Goal: Information Seeking & Learning: Learn about a topic

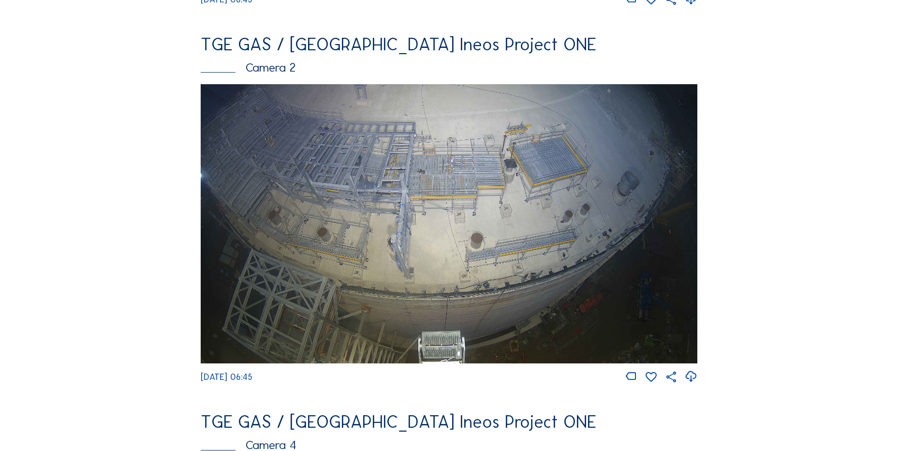
scroll to position [145, 0]
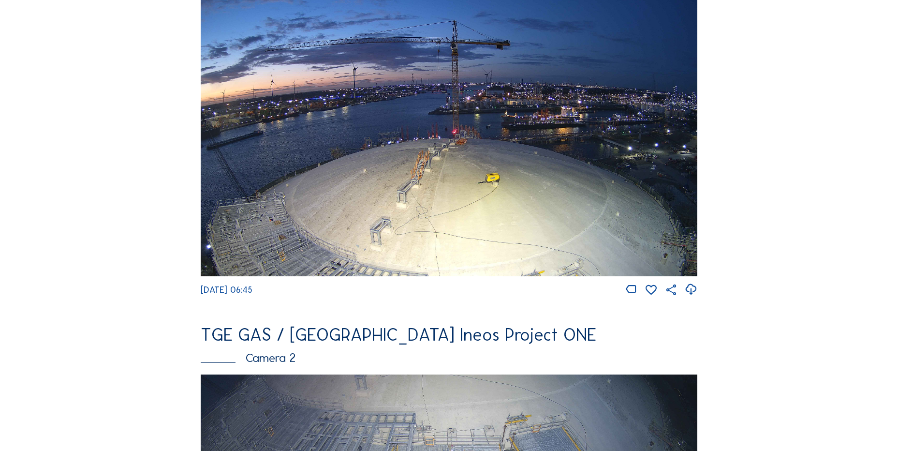
drag, startPoint x: 687, startPoint y: 291, endPoint x: 668, endPoint y: 291, distance: 18.9
click at [687, 291] on icon at bounding box center [690, 289] width 13 height 16
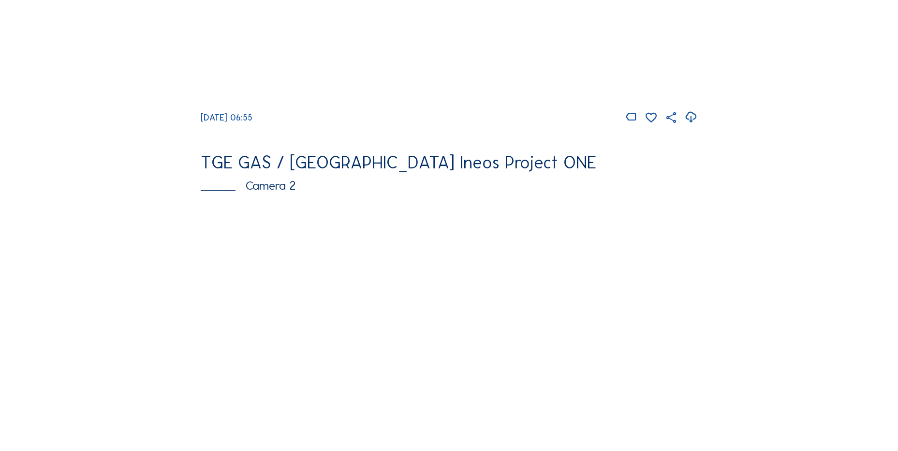
scroll to position [435, 0]
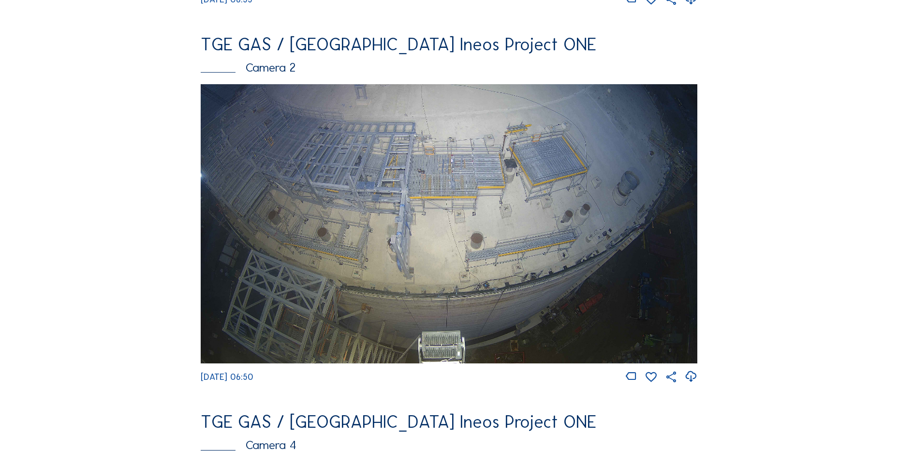
click at [693, 384] on icon at bounding box center [690, 376] width 13 height 16
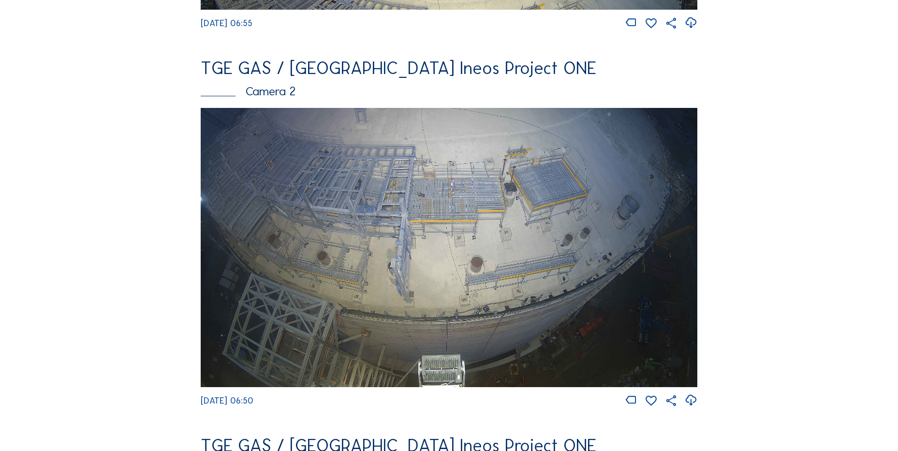
scroll to position [290, 0]
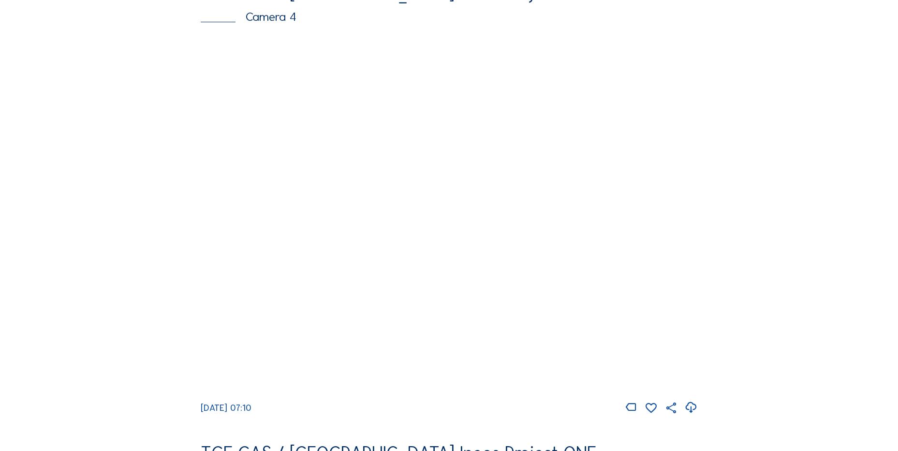
scroll to position [918, 0]
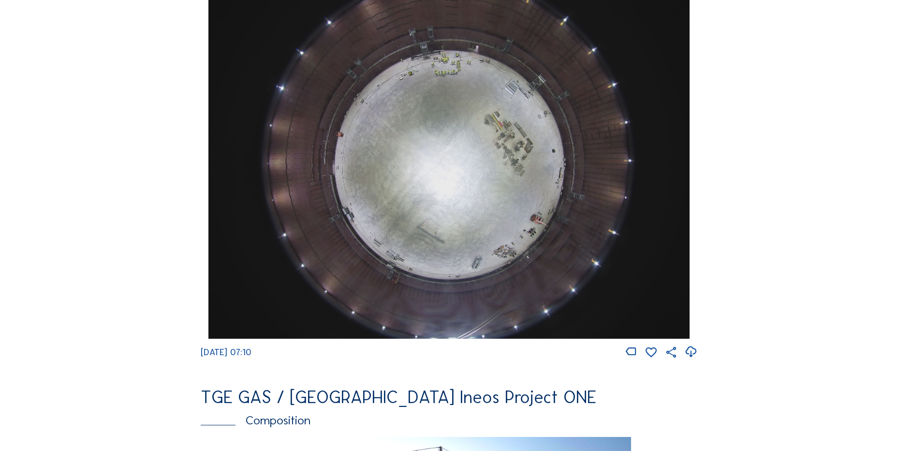
click at [695, 358] on icon at bounding box center [690, 352] width 13 height 16
click at [328, 184] on img at bounding box center [448, 158] width 481 height 361
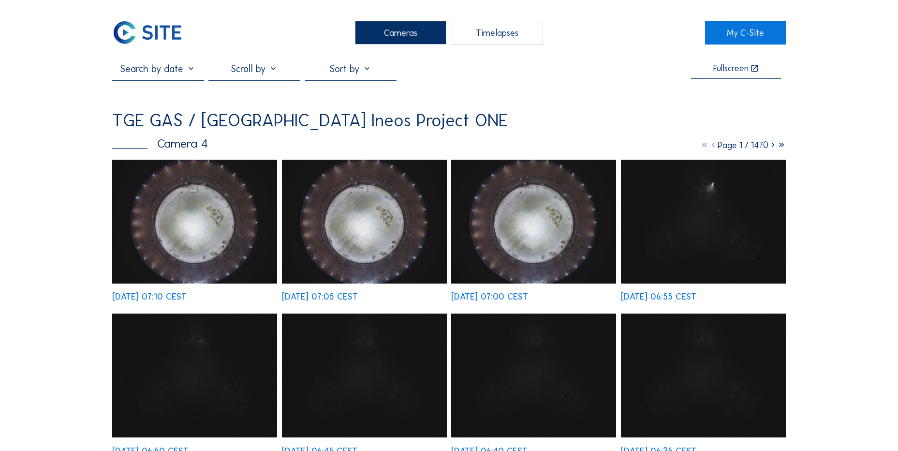
click at [500, 214] on img at bounding box center [533, 222] width 165 height 124
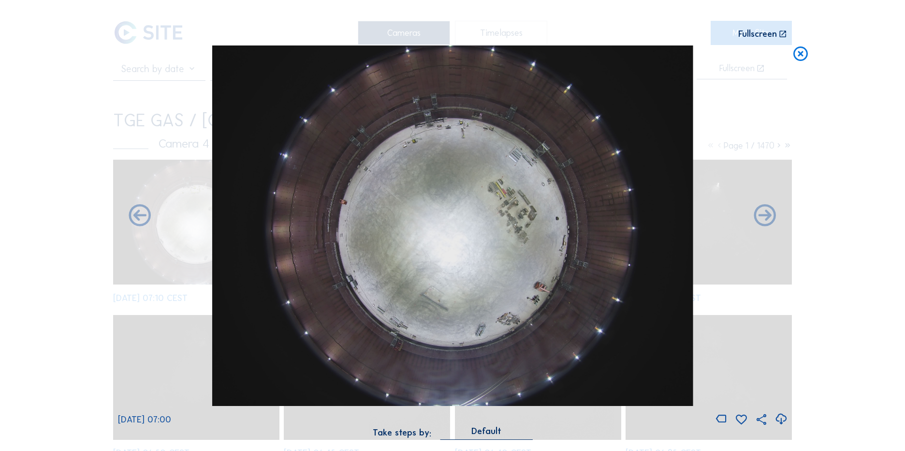
click at [794, 55] on icon at bounding box center [800, 54] width 17 height 18
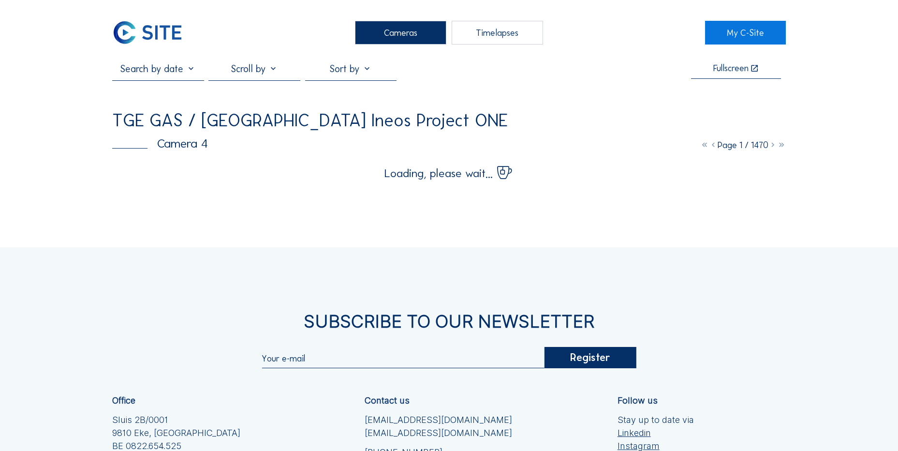
click at [769, 148] on icon at bounding box center [772, 145] width 9 height 11
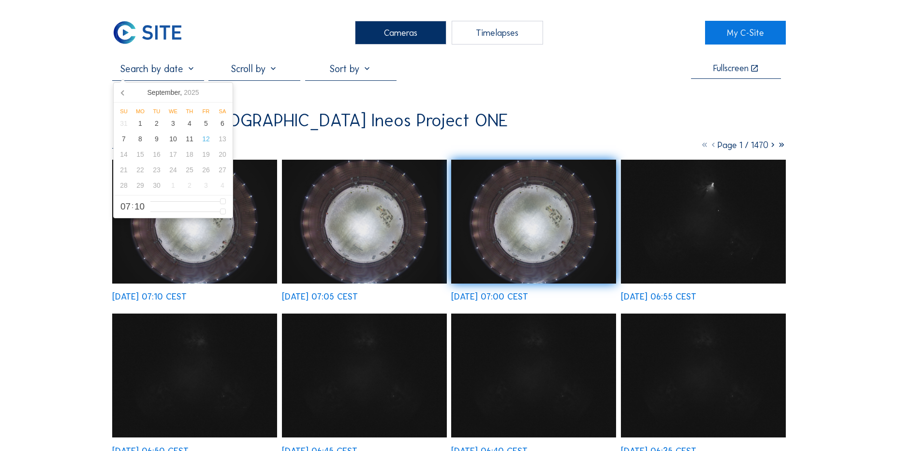
click at [171, 74] on input "text" at bounding box center [157, 69] width 91 height 12
click at [193, 140] on div "11" at bounding box center [189, 138] width 16 height 15
type input "11/09/2025 06:10"
type input "6"
type input "11/09/2025 07:10"
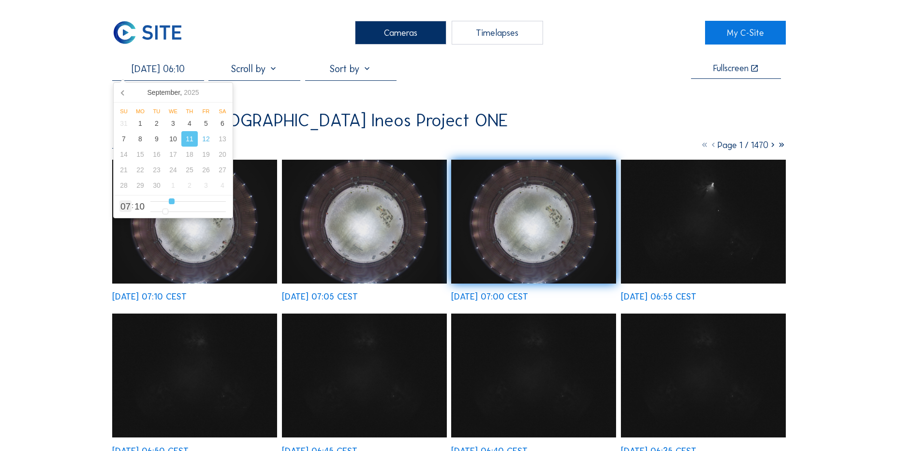
type input "7"
type input "11/09/2025 08:10"
type input "8"
type input "11/09/2025 09:10"
type input "9"
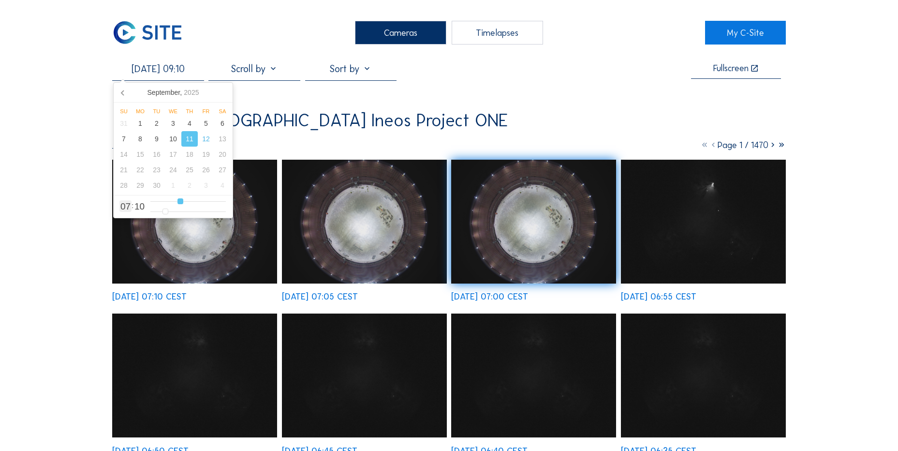
type input "11/09/2025 10:10"
type input "10"
type input "11/09/2025 11:10"
type input "11"
type input "11/09/2025 12:10"
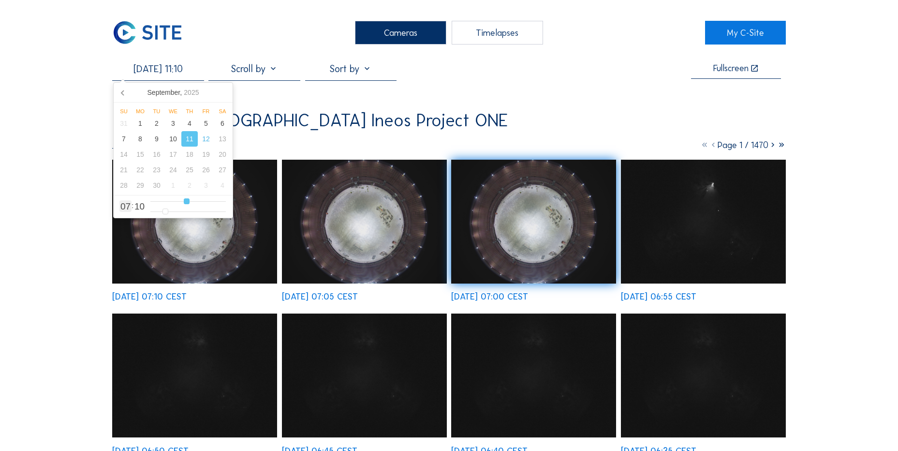
type input "12"
type input "11/09/2025 13:10"
type input "13"
type input "11/09/2025 14:10"
drag, startPoint x: 172, startPoint y: 204, endPoint x: 197, endPoint y: 204, distance: 24.7
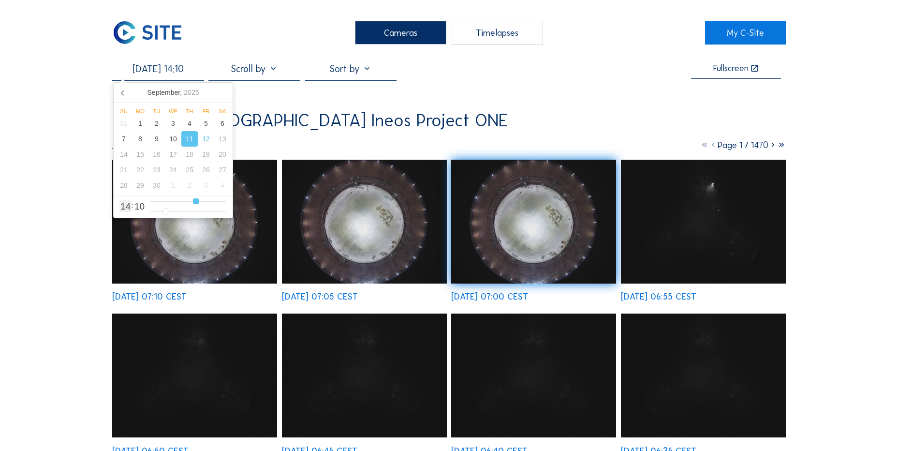
type input "14"
click at [197, 204] on input "range" at bounding box center [187, 201] width 75 height 8
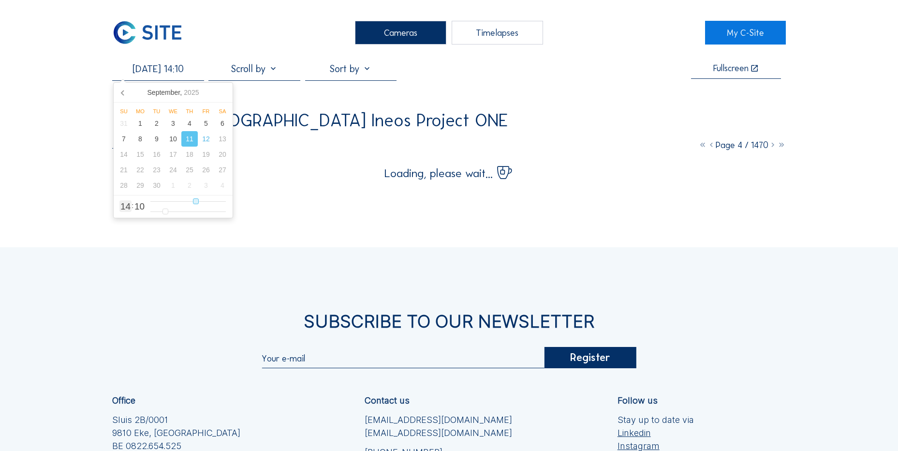
type input "11/09/2025 15:10"
type input "15"
type input "11/09/2025 16:10"
type input "16"
type input "11/09/2025 17:10"
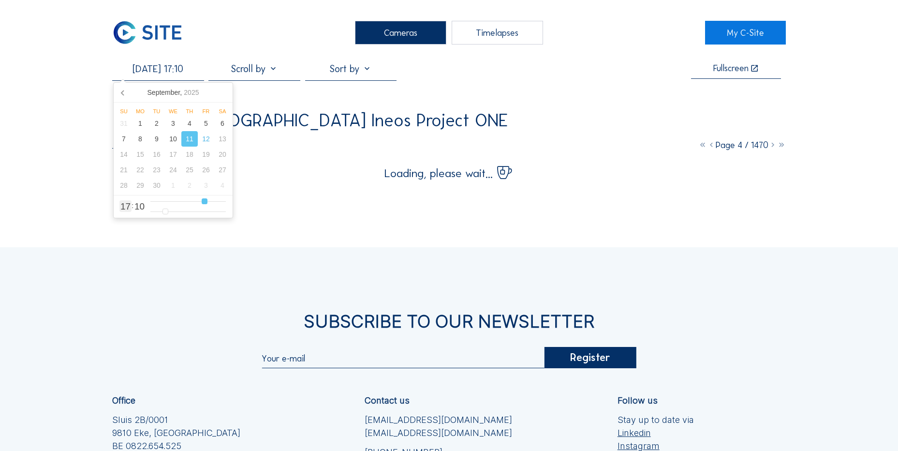
drag, startPoint x: 195, startPoint y: 204, endPoint x: 201, endPoint y: 203, distance: 6.0
type input "17"
click at [204, 203] on input "range" at bounding box center [187, 201] width 75 height 8
click at [43, 198] on div "Cameras Timelapses My C-Site 11/09/2025 17:10 Fullscreen TGE GAS / Antwerpen In…" at bounding box center [449, 301] width 898 height 603
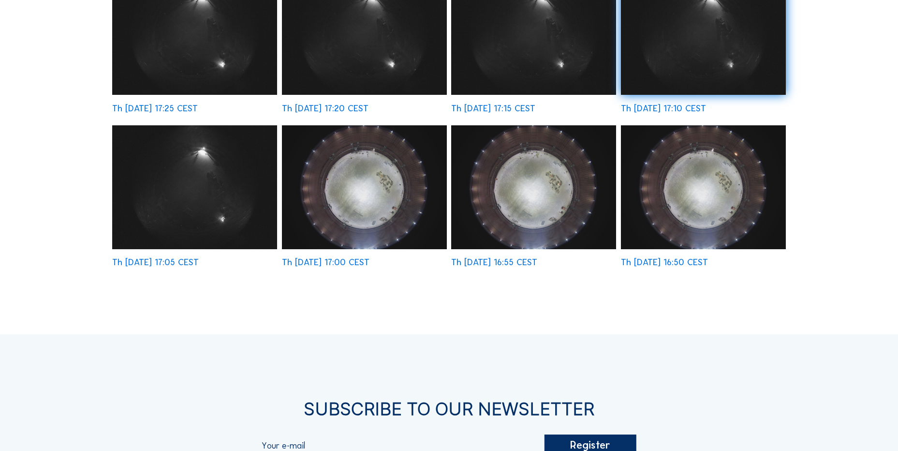
scroll to position [495, 0]
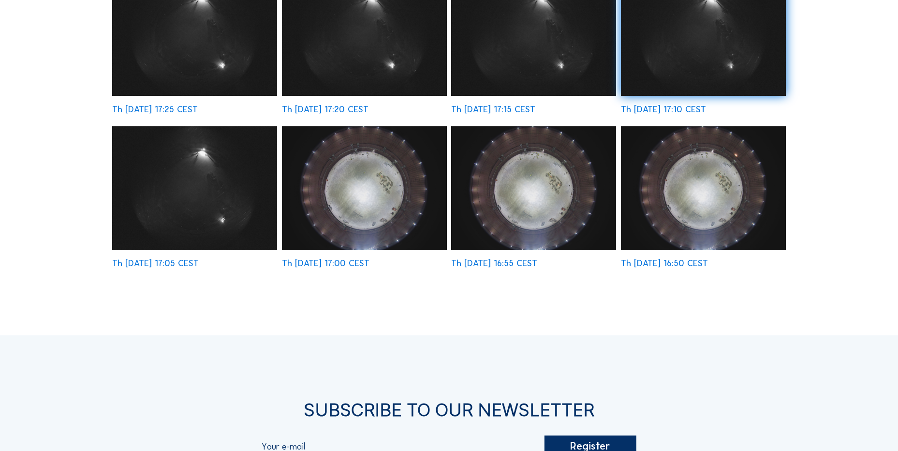
click at [383, 195] on img at bounding box center [364, 188] width 165 height 124
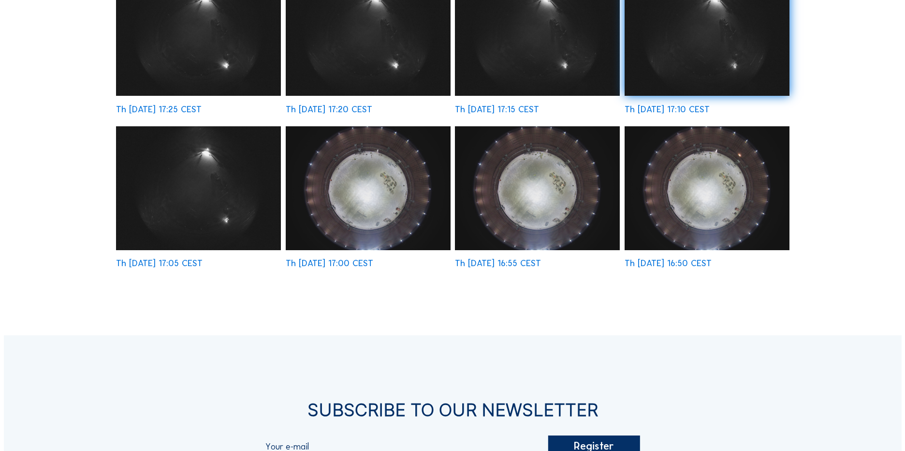
scroll to position [497, 0]
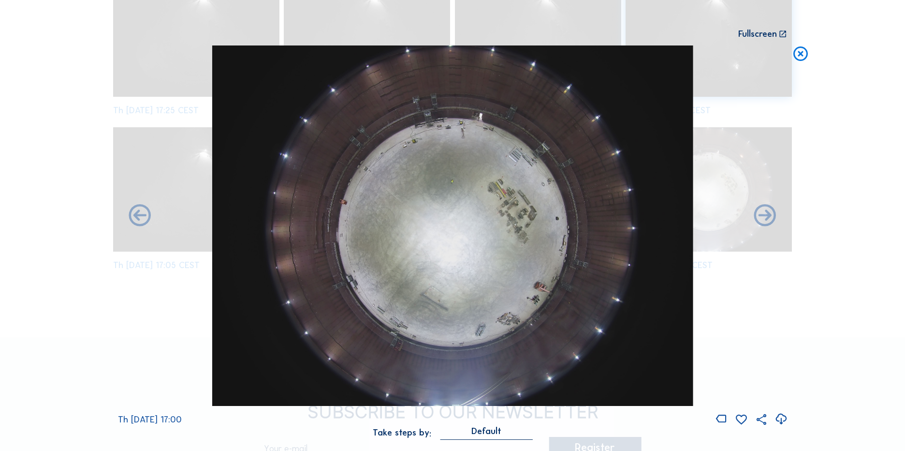
click at [782, 418] on icon at bounding box center [780, 419] width 13 height 16
click at [76, 201] on div "Scroll to travel through time | Press 'Alt' Button + Scroll to Zoom | Click and…" at bounding box center [452, 225] width 905 height 451
click at [806, 61] on icon at bounding box center [800, 54] width 17 height 18
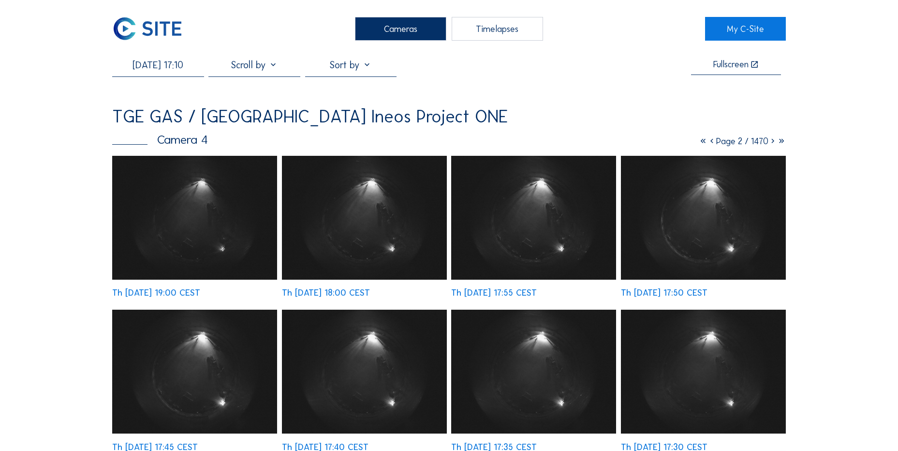
scroll to position [0, 0]
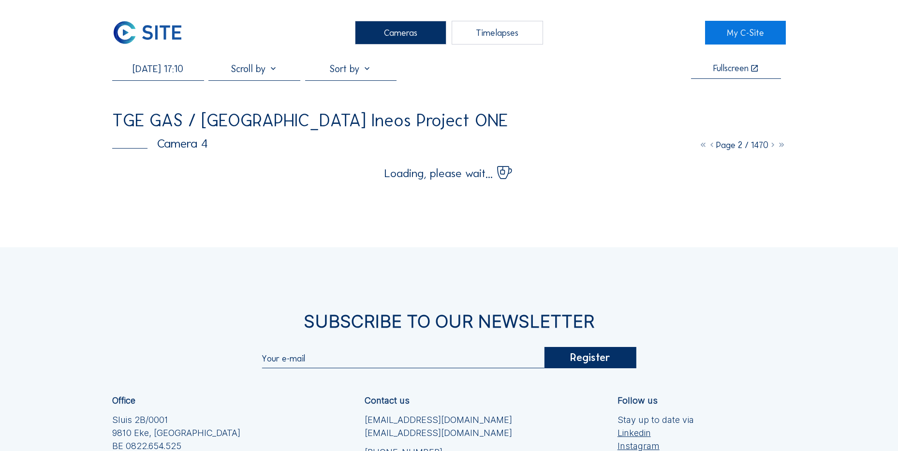
click at [158, 35] on img at bounding box center [147, 33] width 71 height 24
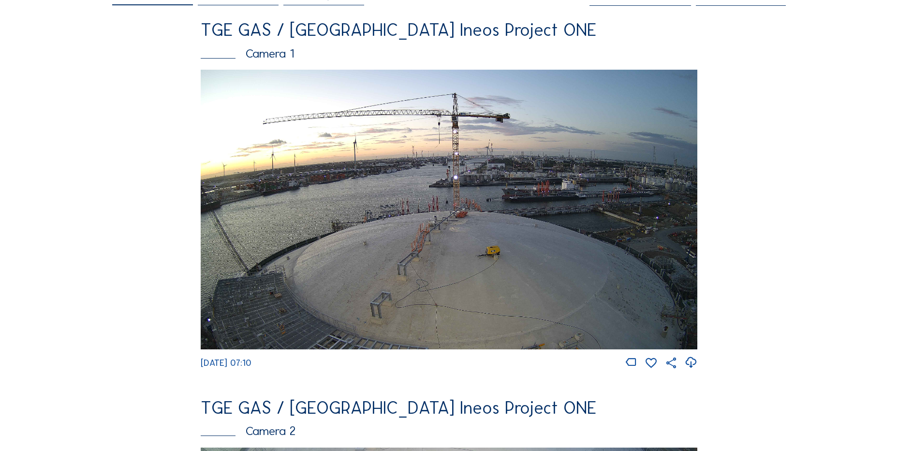
scroll to position [145, 0]
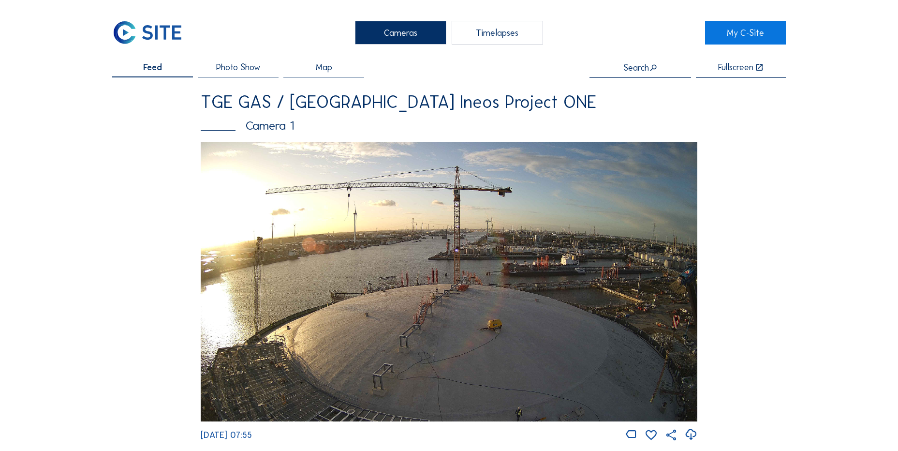
drag, startPoint x: 85, startPoint y: 260, endPoint x: 120, endPoint y: 233, distance: 44.9
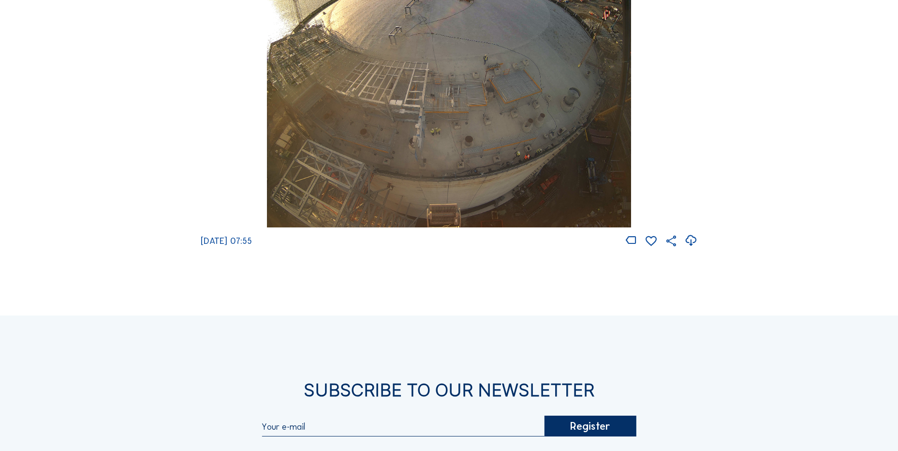
scroll to position [1354, 0]
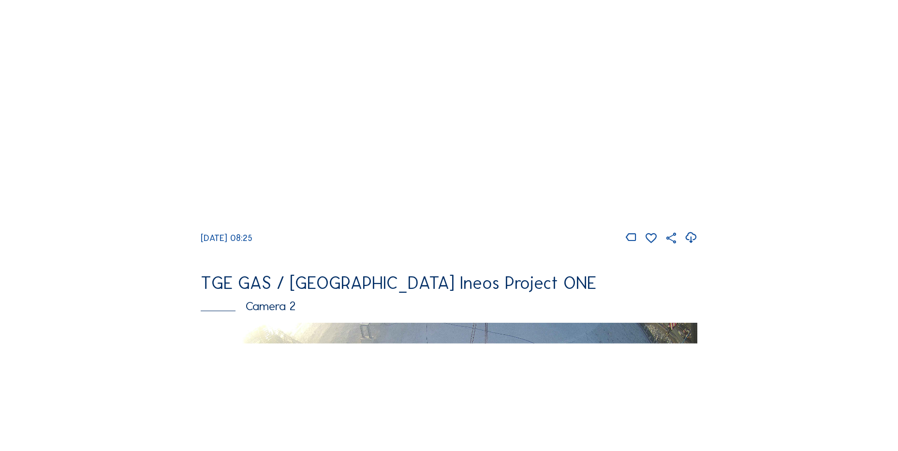
scroll to position [193, 0]
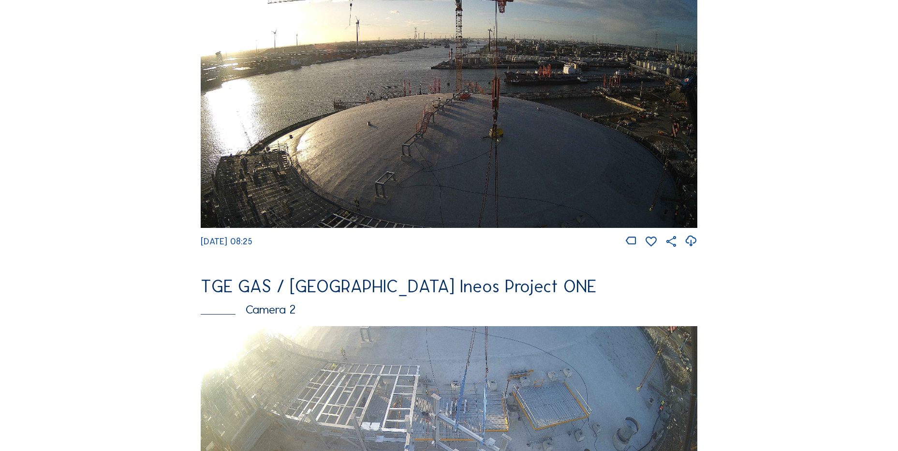
click at [691, 244] on icon at bounding box center [690, 241] width 13 height 16
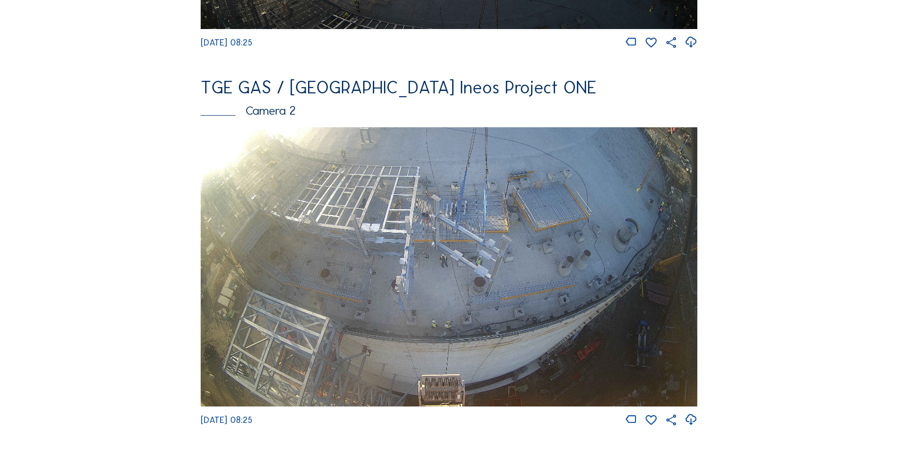
scroll to position [483, 0]
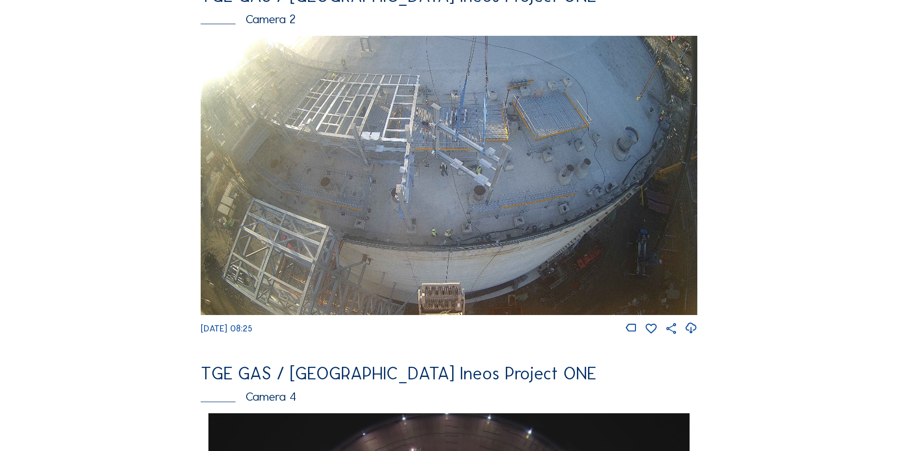
click at [116, 180] on div "Feed Photo Show Map Search Fullscreen TGE GAS / [GEOGRAPHIC_DATA] Ineos Project…" at bounding box center [448, 415] width 673 height 1673
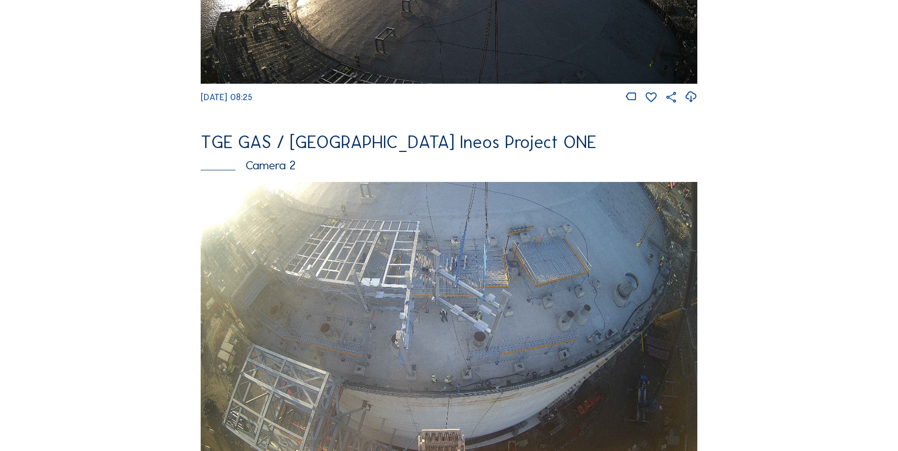
scroll to position [338, 0]
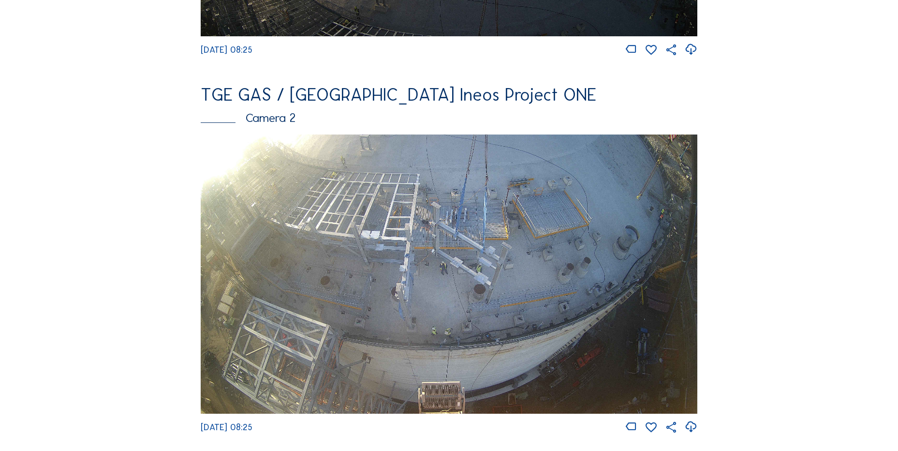
scroll to position [483, 0]
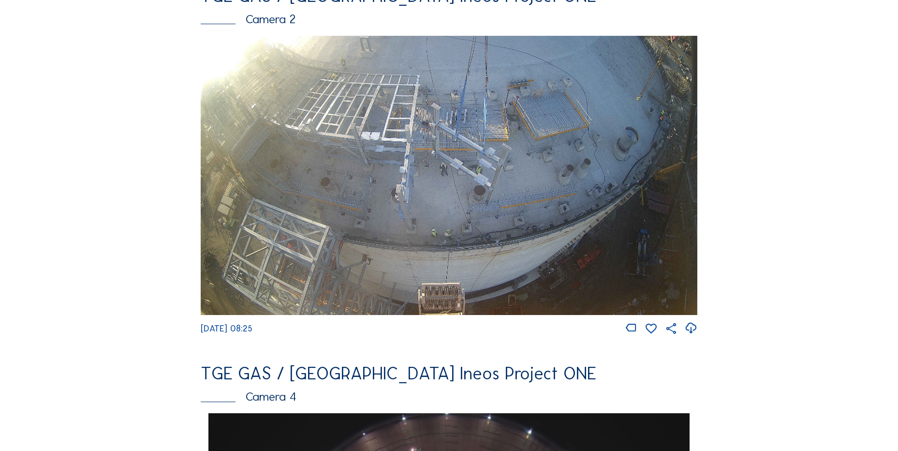
click at [175, 273] on div "Feed Photo Show Map Search Fullscreen TGE GAS / [GEOGRAPHIC_DATA] Ineos Project…" at bounding box center [448, 415] width 673 height 1673
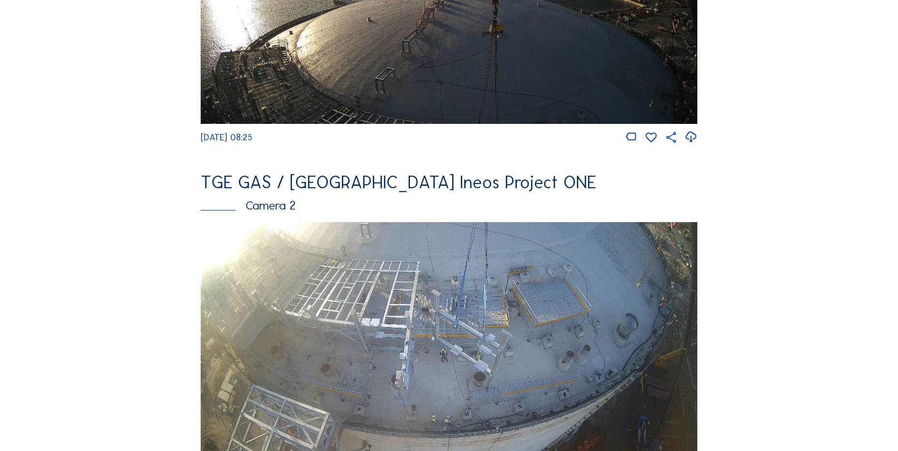
scroll to position [145, 0]
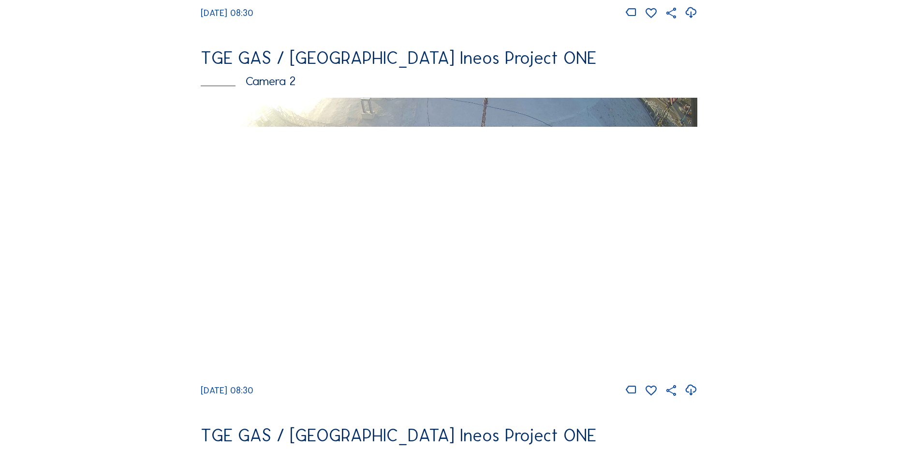
scroll to position [435, 0]
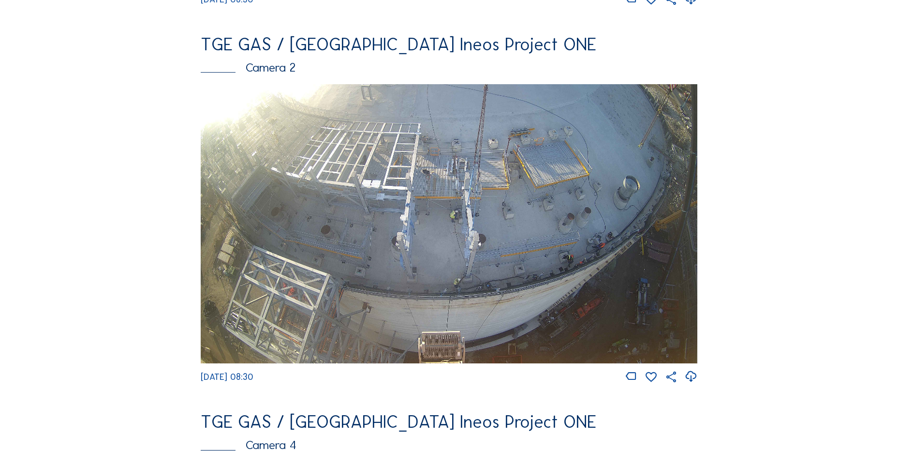
click at [695, 382] on icon at bounding box center [690, 376] width 13 height 16
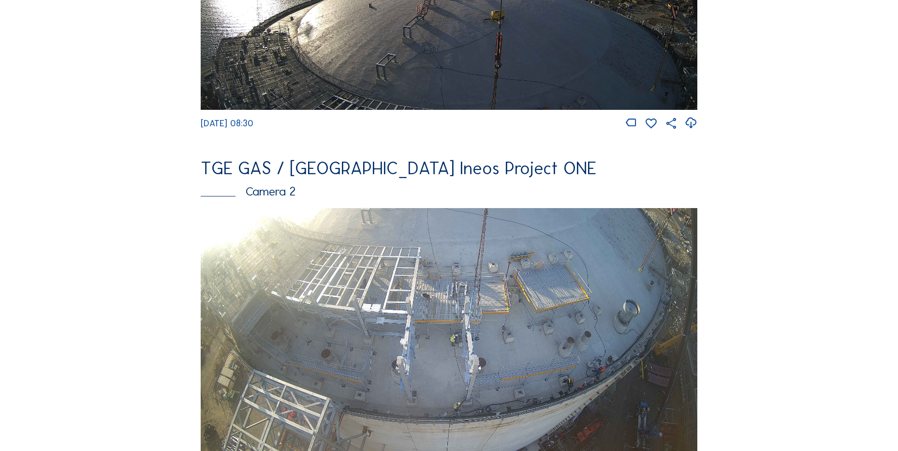
scroll to position [290, 0]
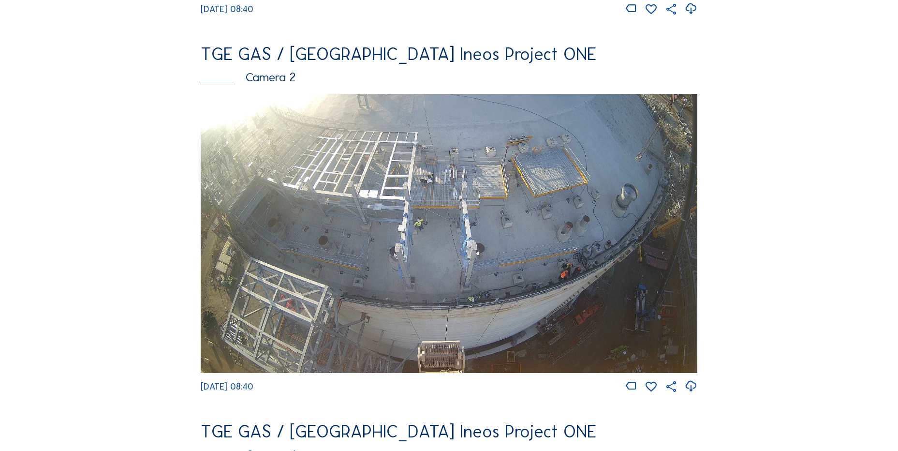
scroll to position [435, 0]
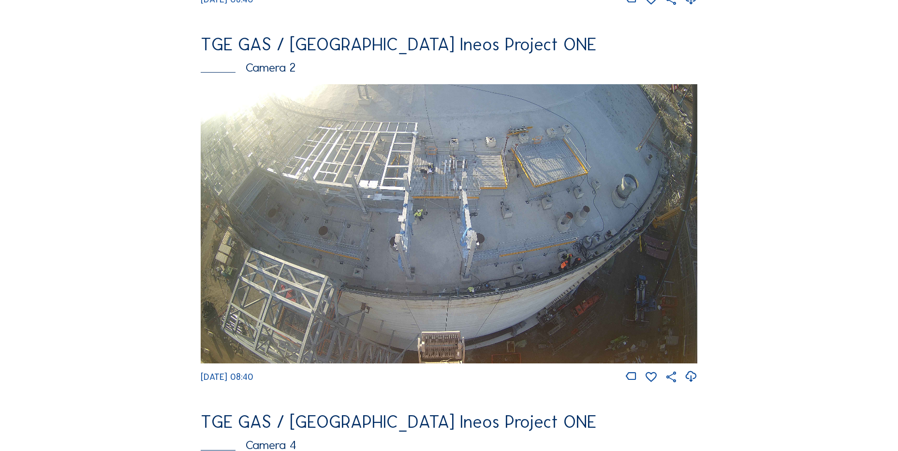
click at [603, 207] on img at bounding box center [449, 223] width 496 height 279
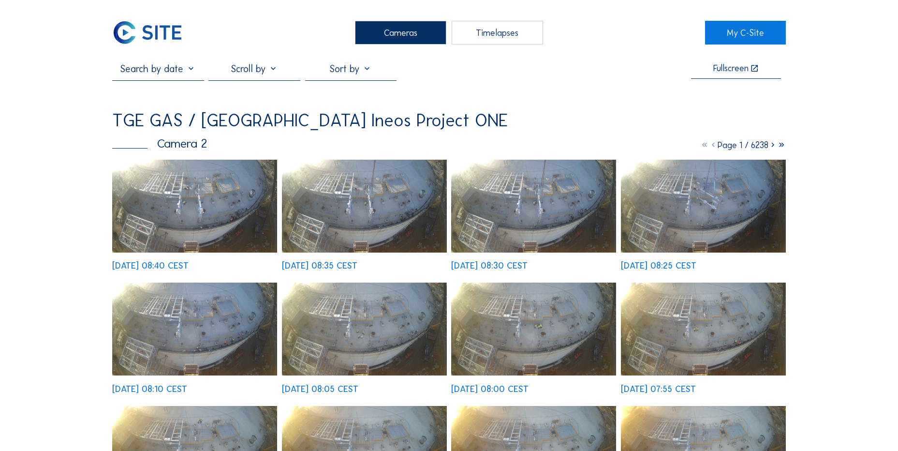
click at [178, 190] on img at bounding box center [194, 206] width 165 height 93
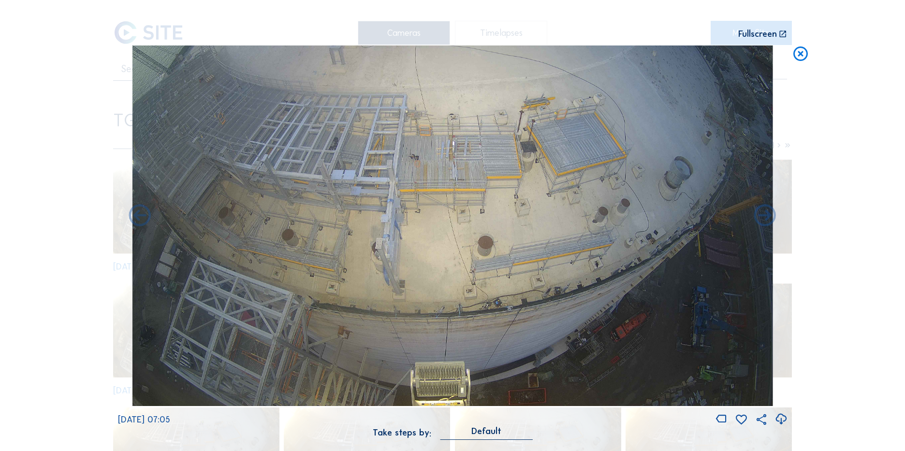
click at [802, 63] on icon at bounding box center [800, 54] width 17 height 18
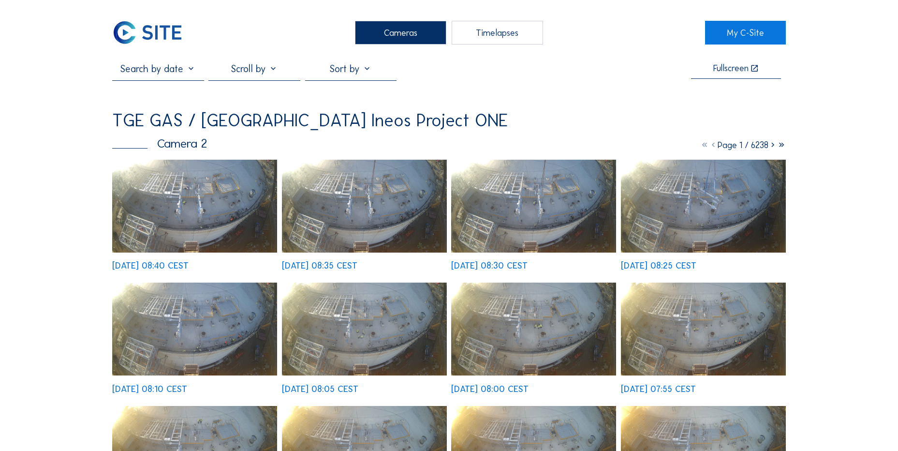
click at [140, 38] on img at bounding box center [147, 33] width 71 height 24
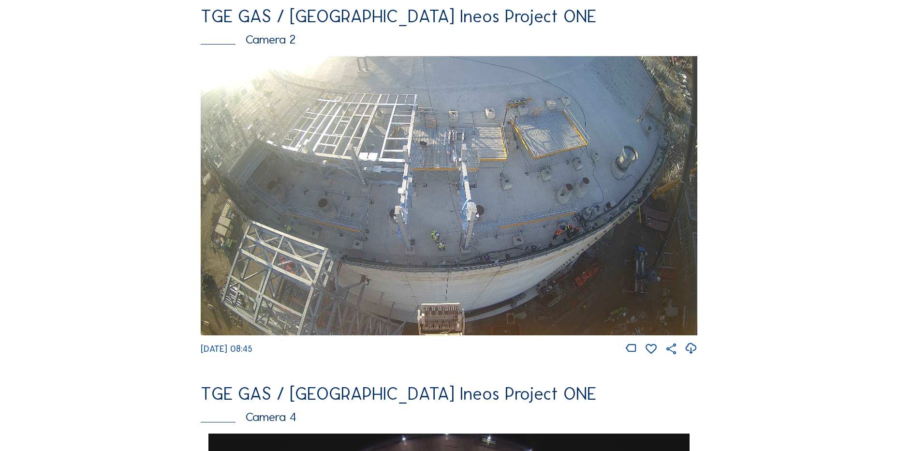
scroll to position [483, 0]
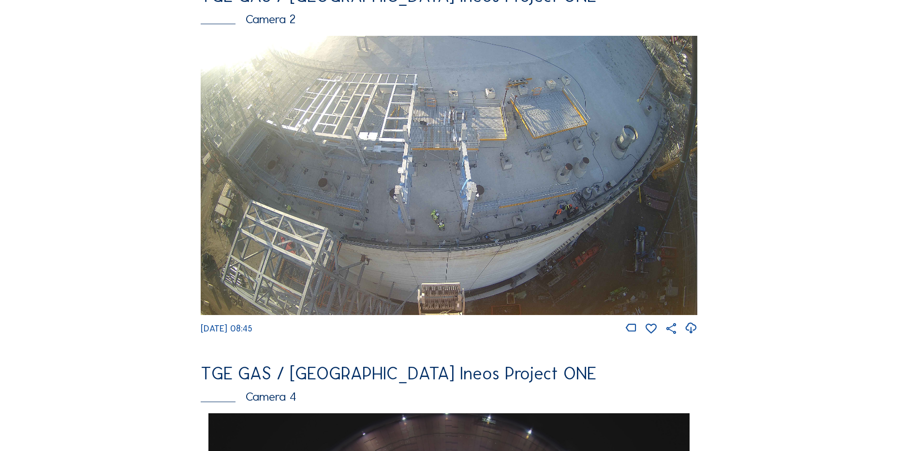
click at [689, 336] on icon at bounding box center [690, 328] width 13 height 16
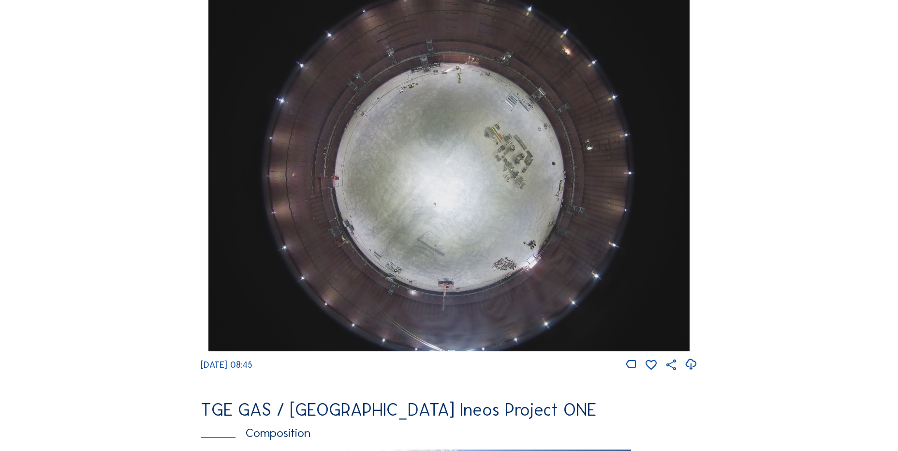
scroll to position [822, 0]
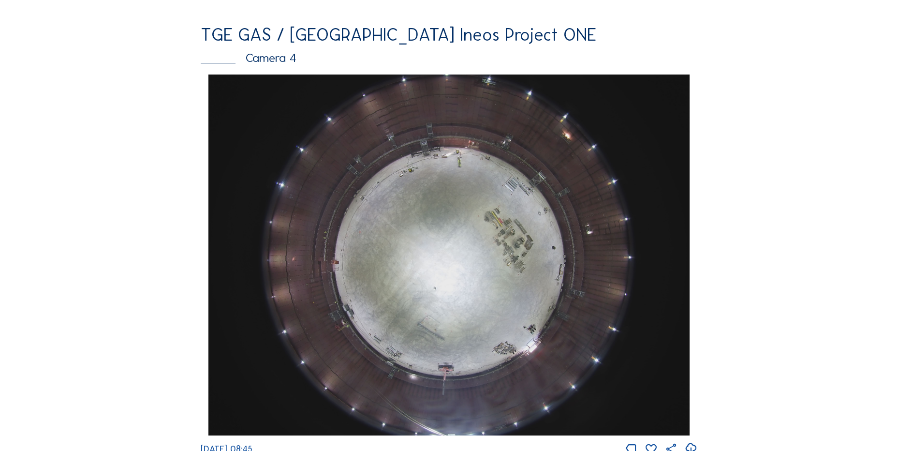
click at [78, 334] on div "Cameras Timelapses My C-Site Feed Photo Show Map Search Fullscreen TGE GAS / An…" at bounding box center [449, 258] width 898 height 2160
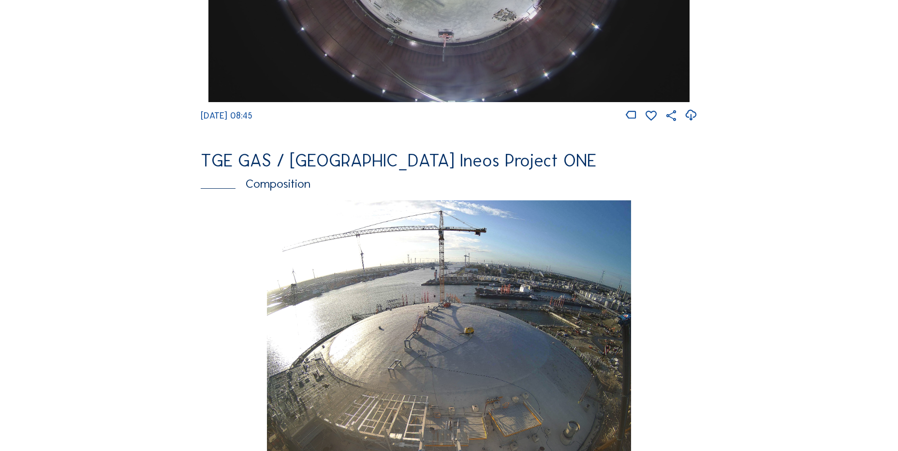
scroll to position [1160, 0]
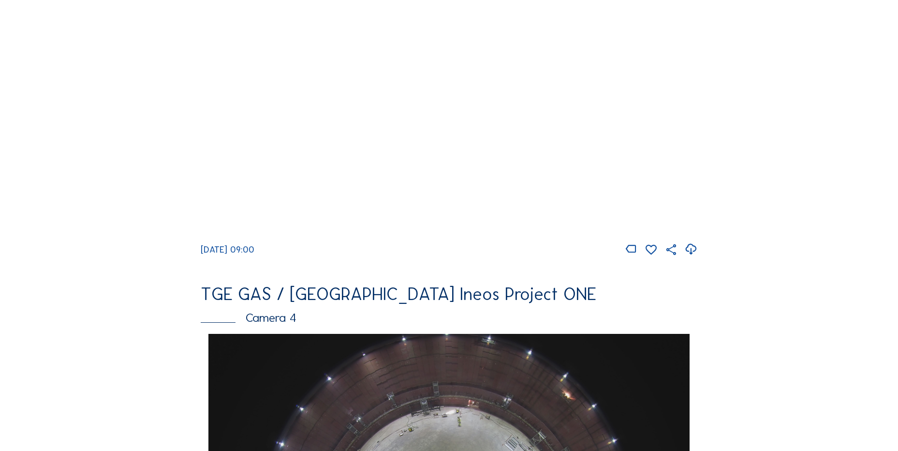
scroll to position [532, 0]
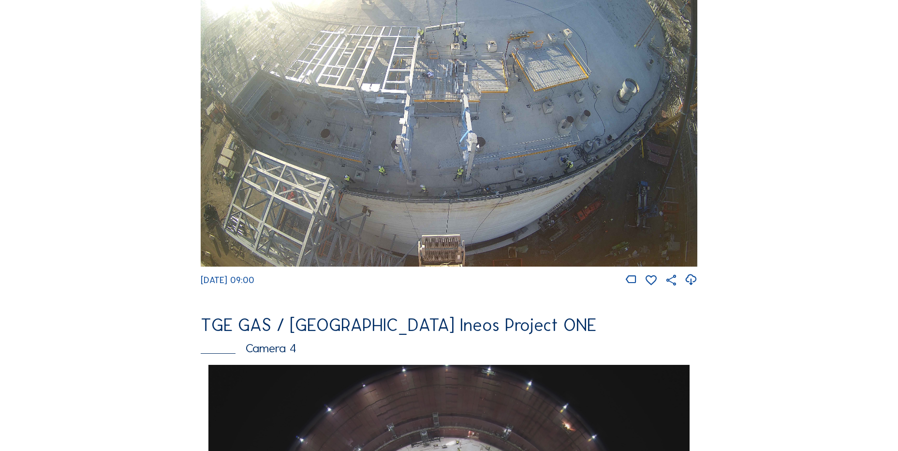
click at [696, 285] on icon at bounding box center [690, 280] width 13 height 16
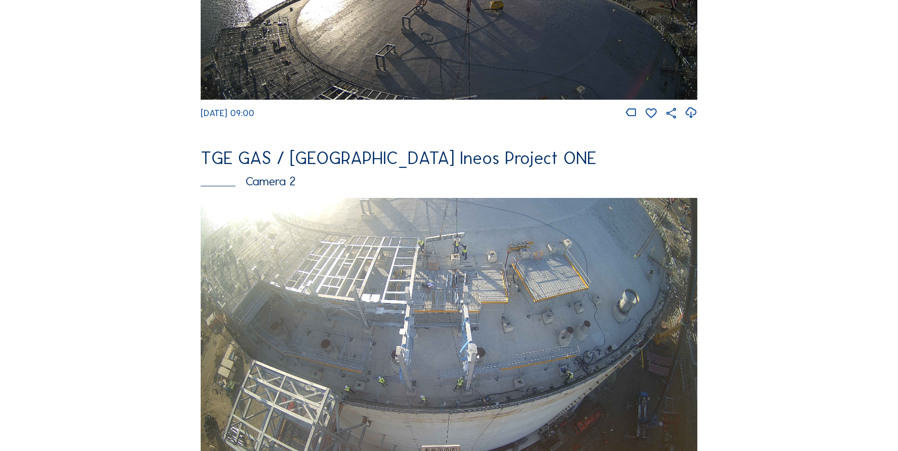
scroll to position [338, 0]
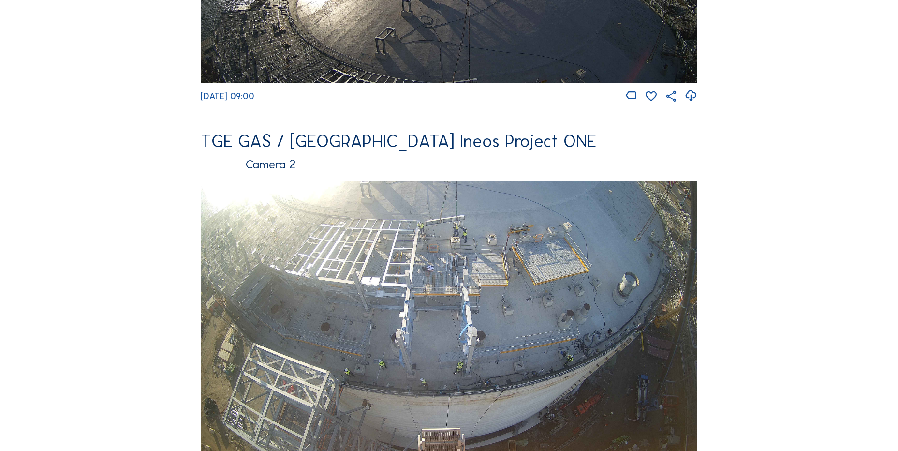
drag, startPoint x: 81, startPoint y: 222, endPoint x: 83, endPoint y: 195, distance: 26.6
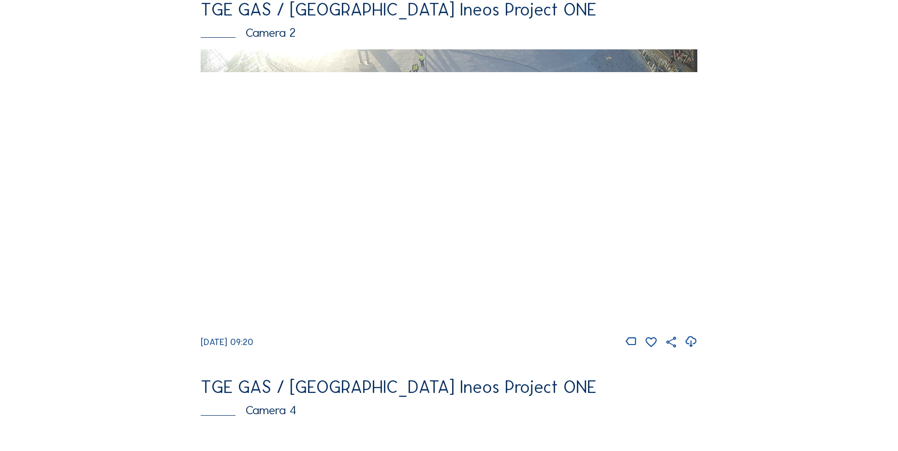
scroll to position [483, 0]
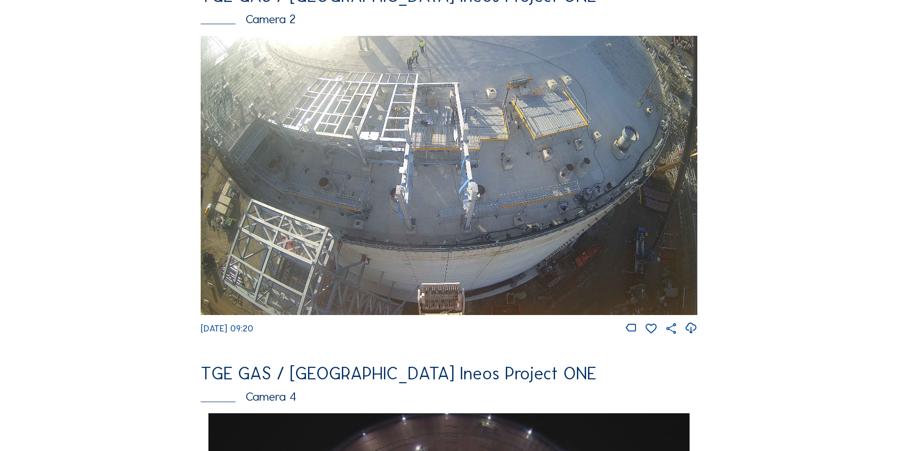
click at [694, 334] on icon at bounding box center [690, 328] width 13 height 16
click at [218, 300] on img at bounding box center [449, 175] width 496 height 279
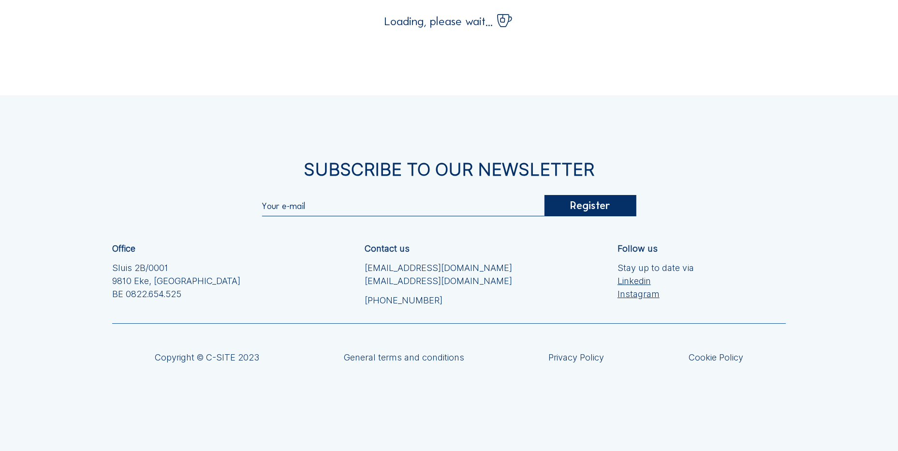
scroll to position [107, 0]
